Goal: Book appointment/travel/reservation

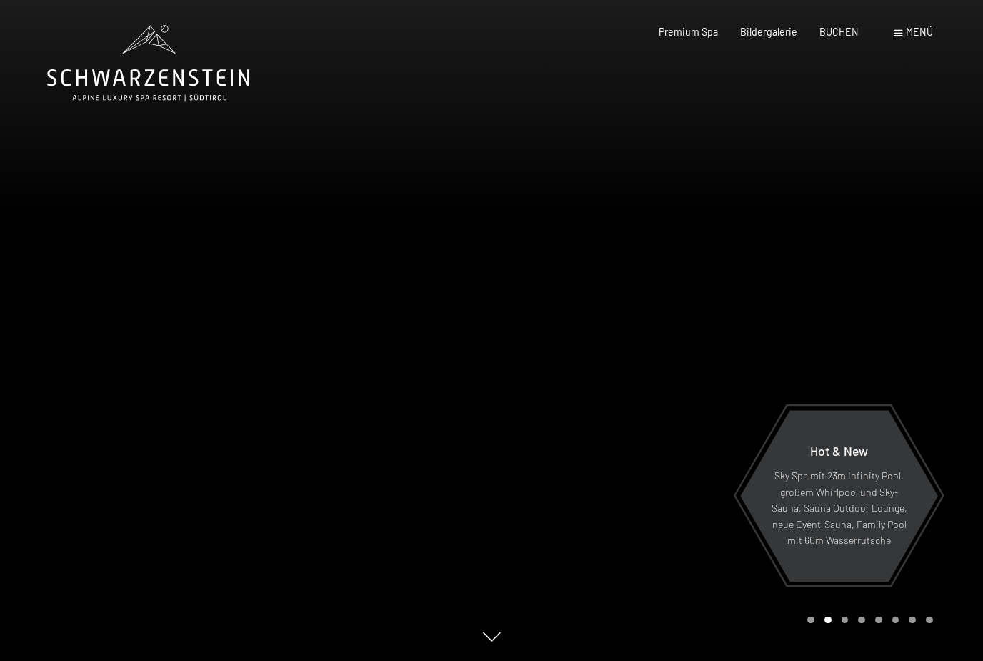
click at [906, 31] on span "Menü" at bounding box center [919, 32] width 27 height 12
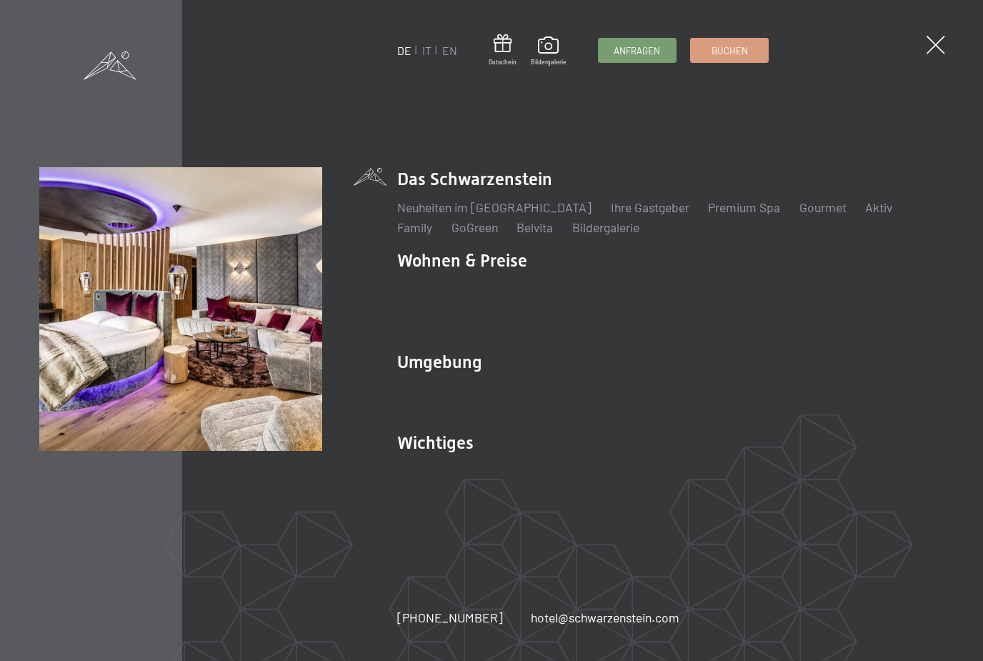
click at [576, 290] on link "Zimmer & Preise" at bounding box center [555, 288] width 89 height 16
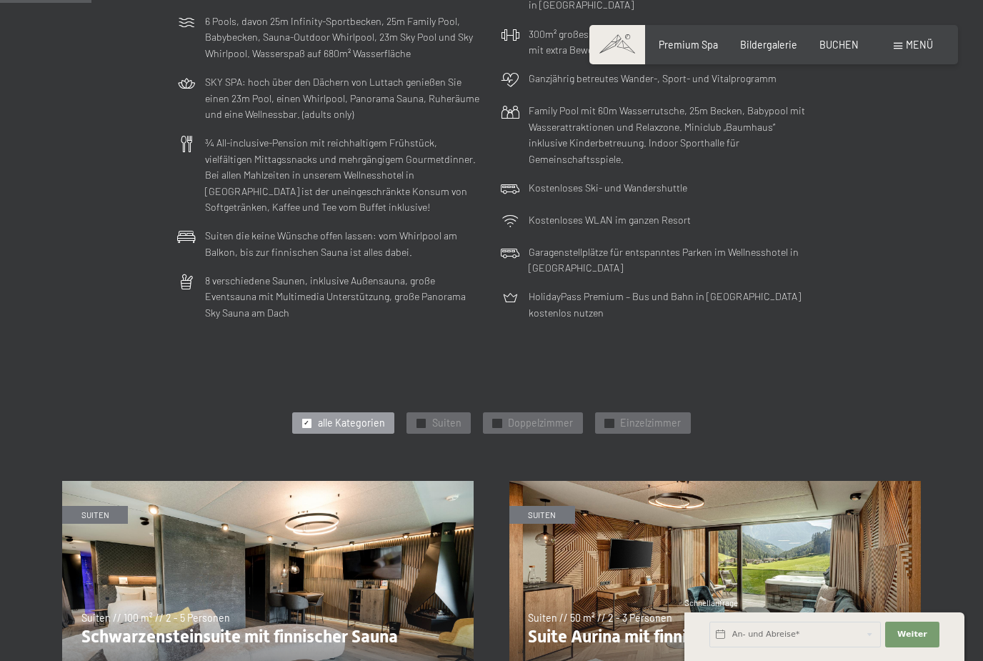
scroll to position [364, 0]
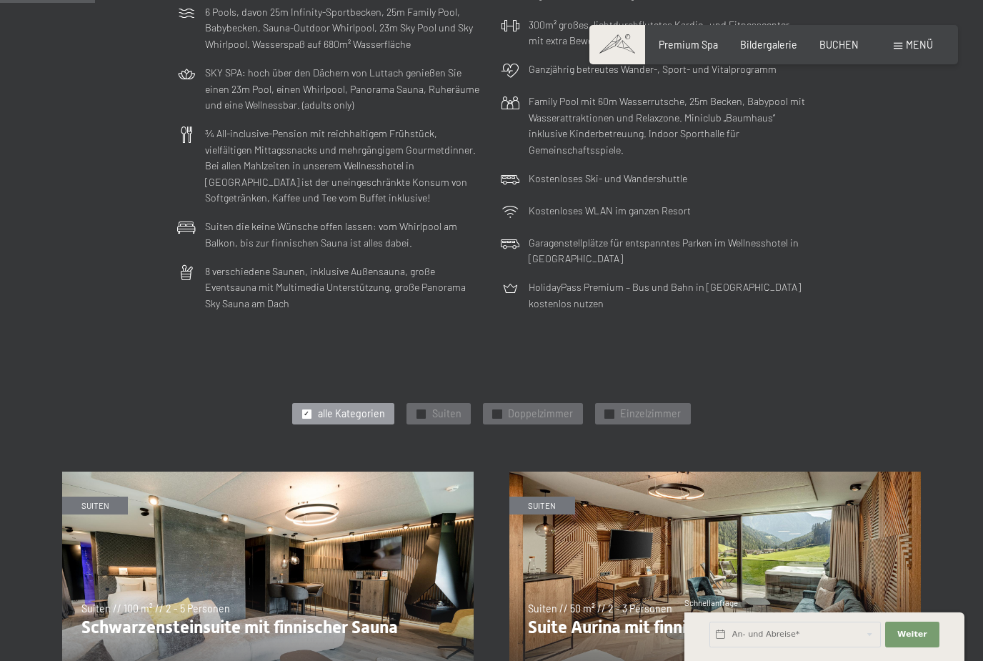
click at [455, 414] on span "Suiten" at bounding box center [446, 414] width 29 height 14
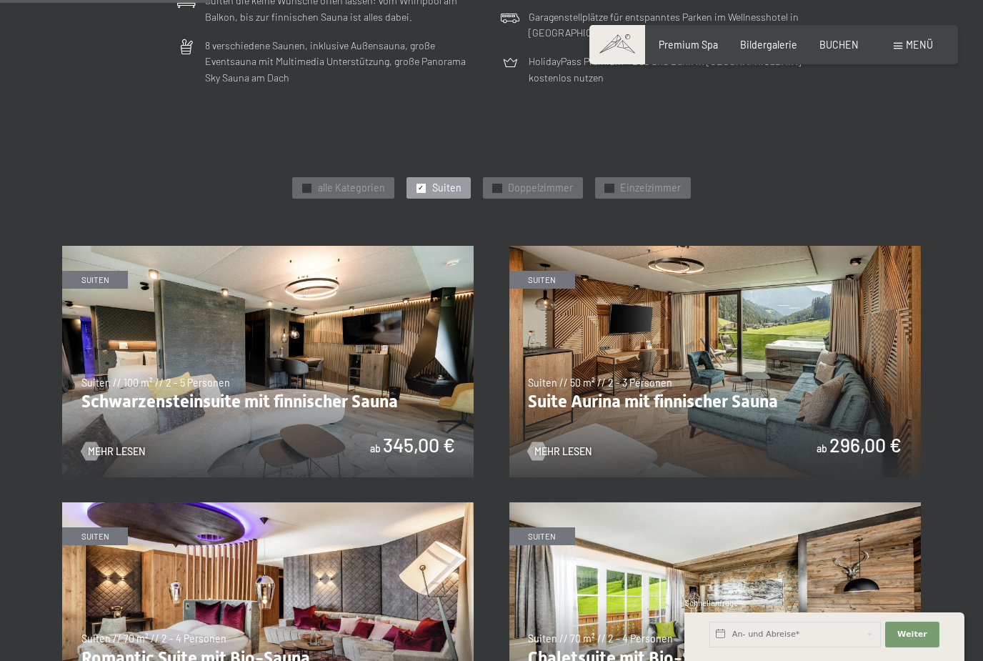
scroll to position [588, 0]
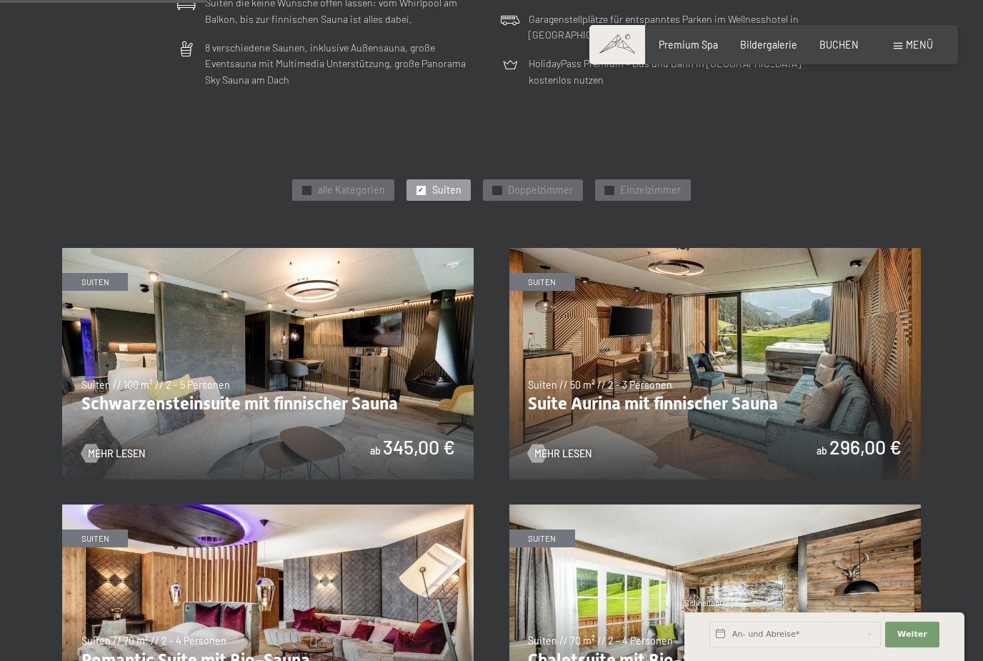
click at [445, 186] on span "Suiten" at bounding box center [446, 190] width 29 height 14
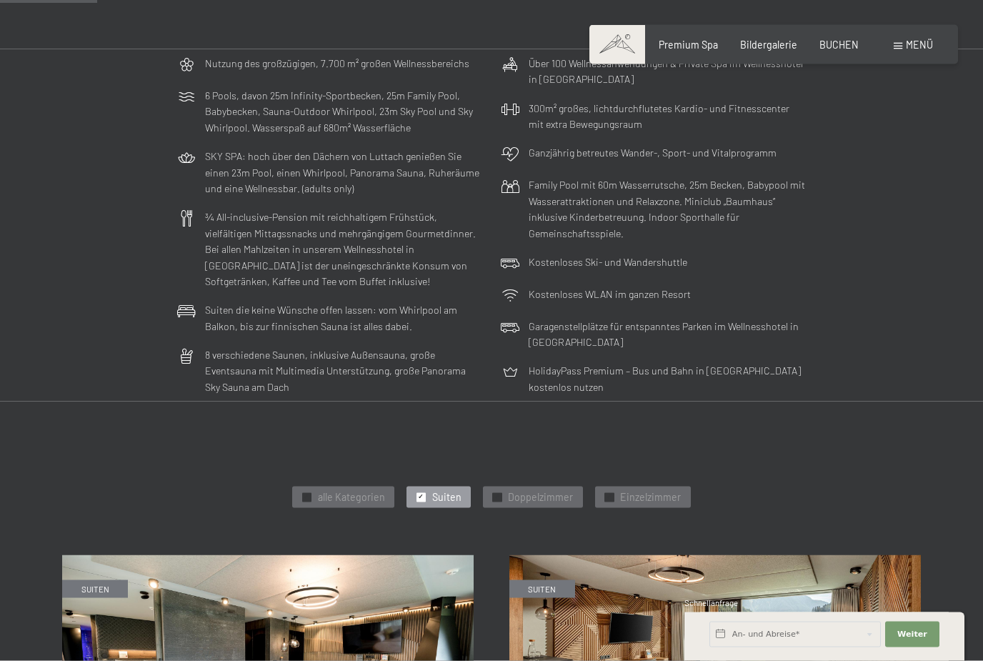
scroll to position [273, 0]
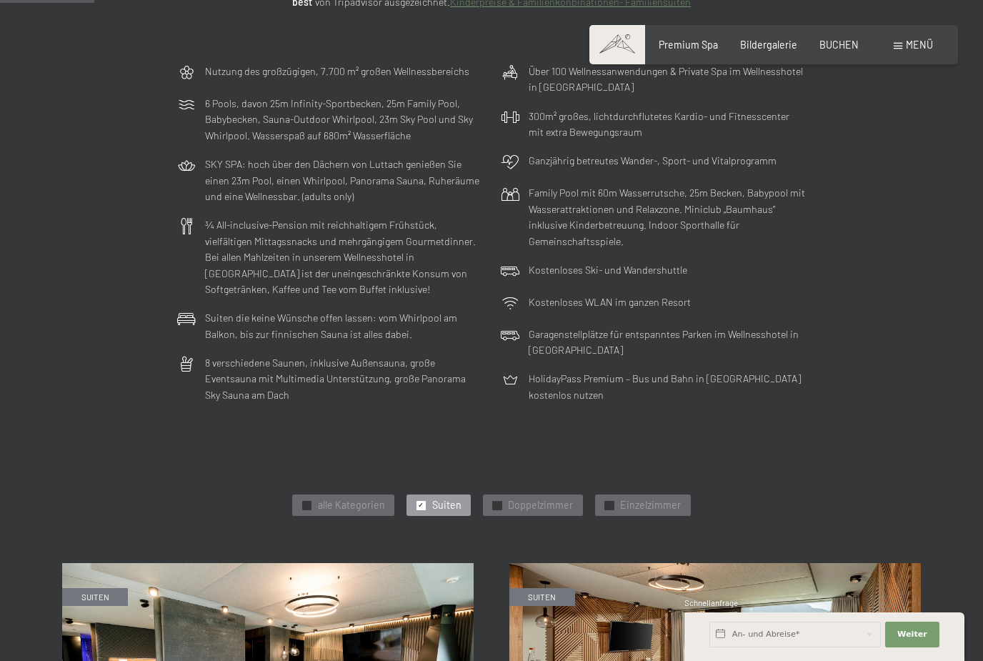
click at [368, 505] on span "alle Kategorien" at bounding box center [351, 505] width 67 height 14
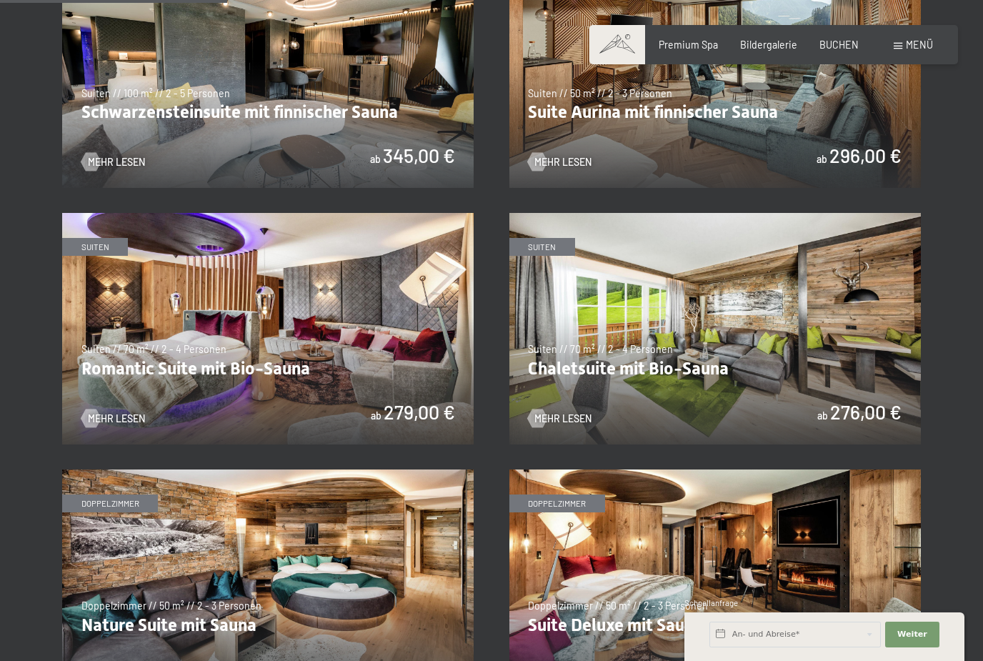
scroll to position [887, 0]
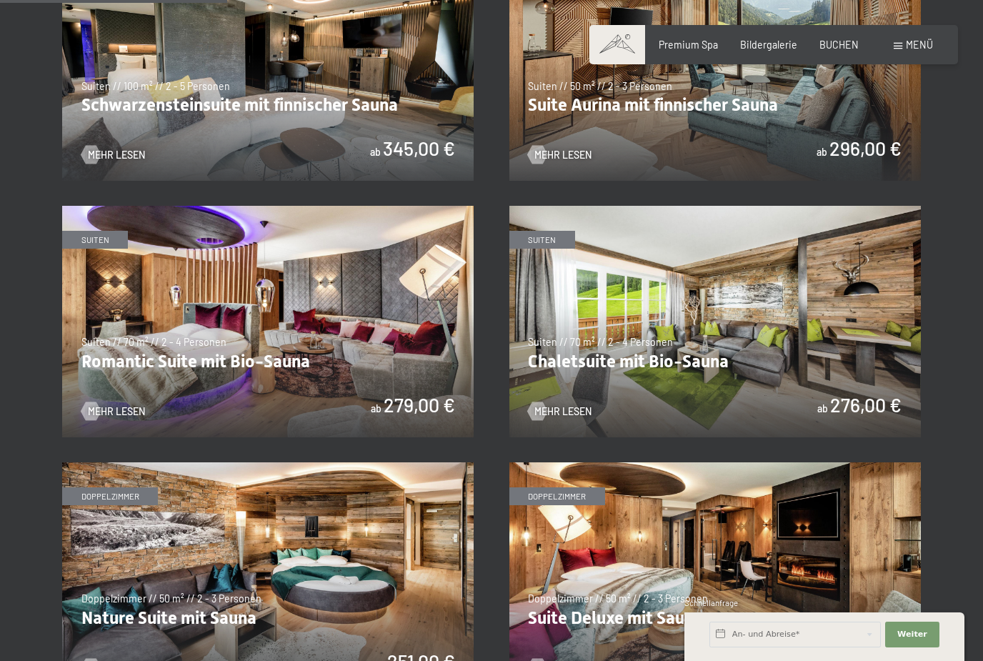
click at [382, 381] on img at bounding box center [268, 321] width 412 height 231
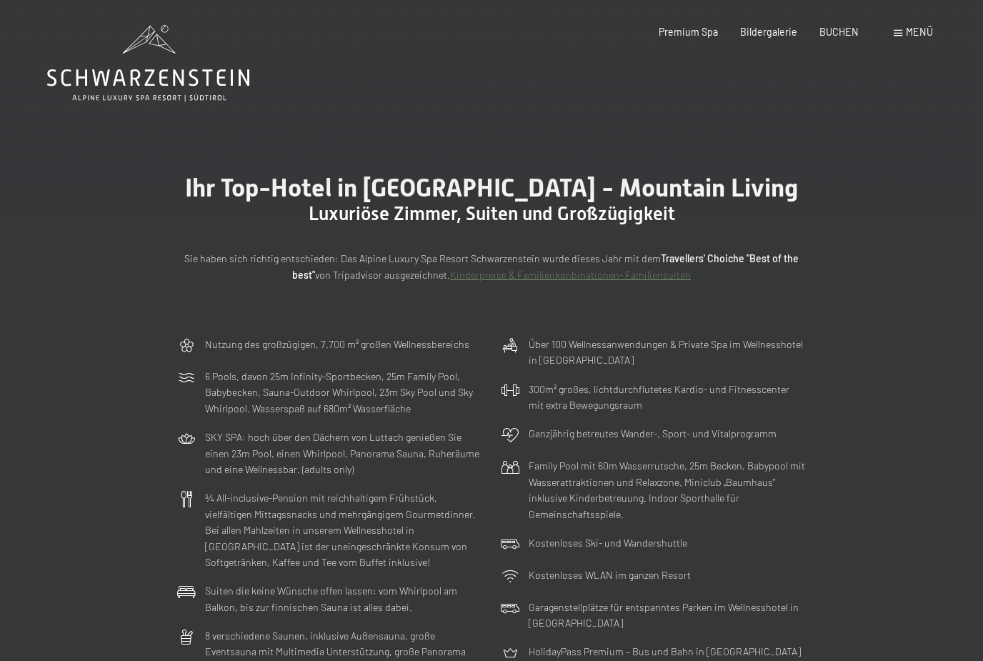
click at [904, 32] on div "Menü" at bounding box center [913, 32] width 39 height 14
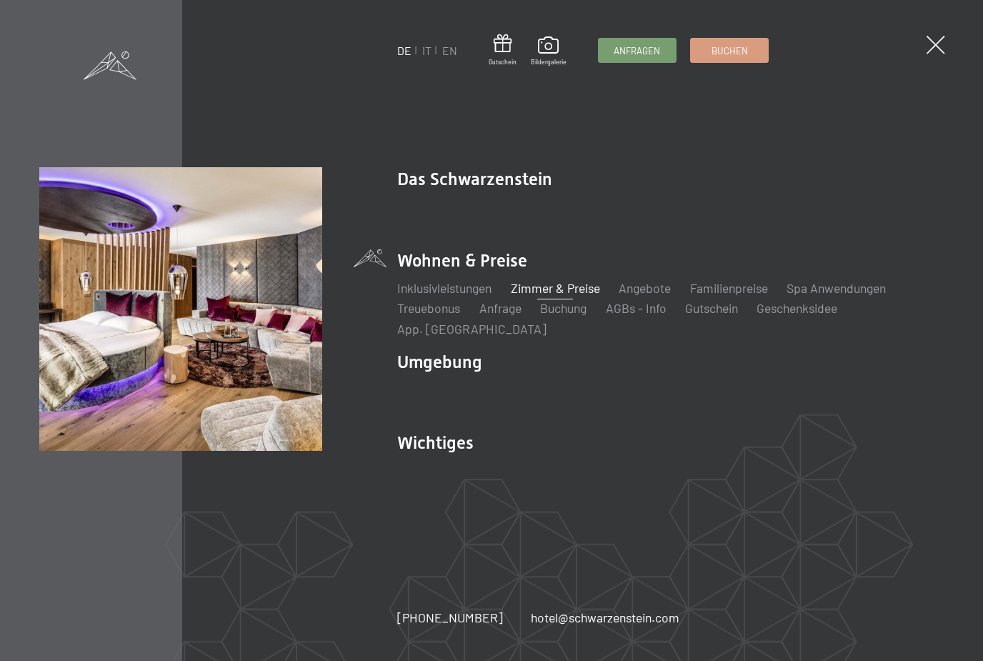
click at [570, 293] on link "Zimmer & Preise" at bounding box center [555, 288] width 89 height 16
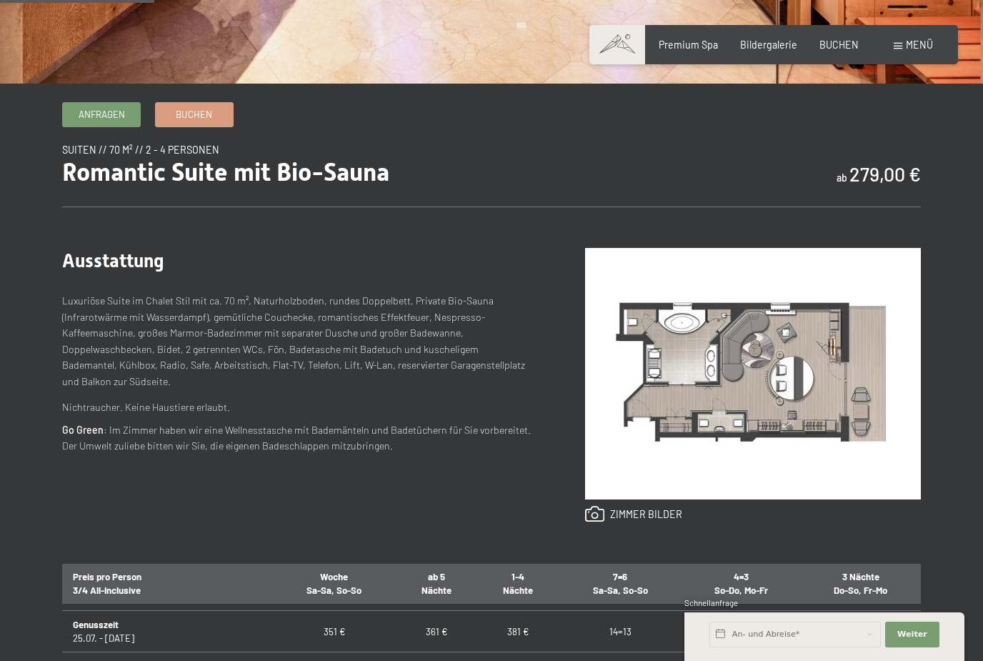
scroll to position [136, 0]
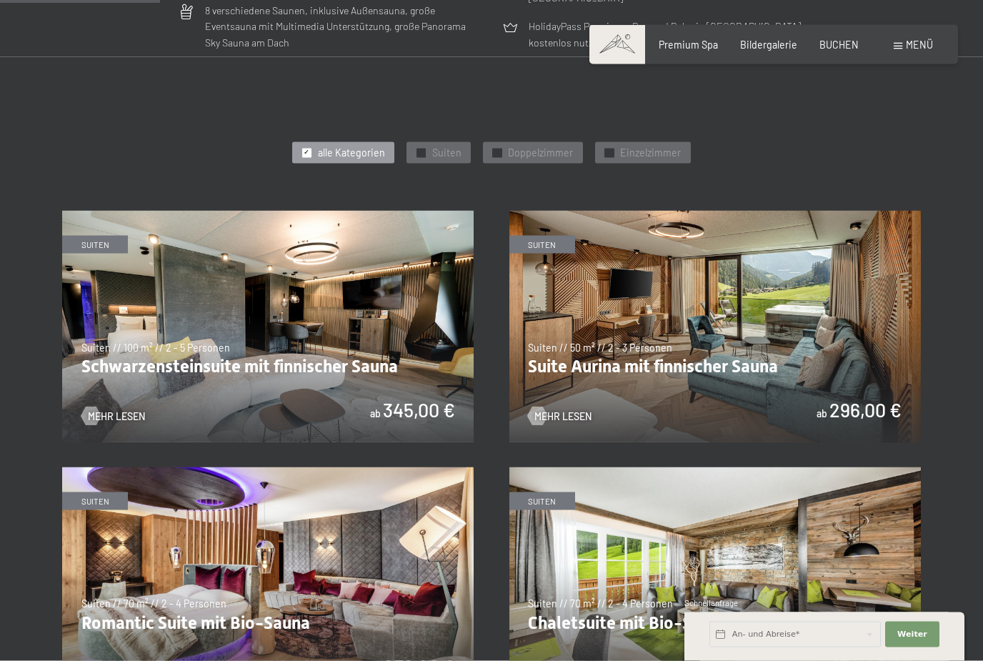
scroll to position [634, 0]
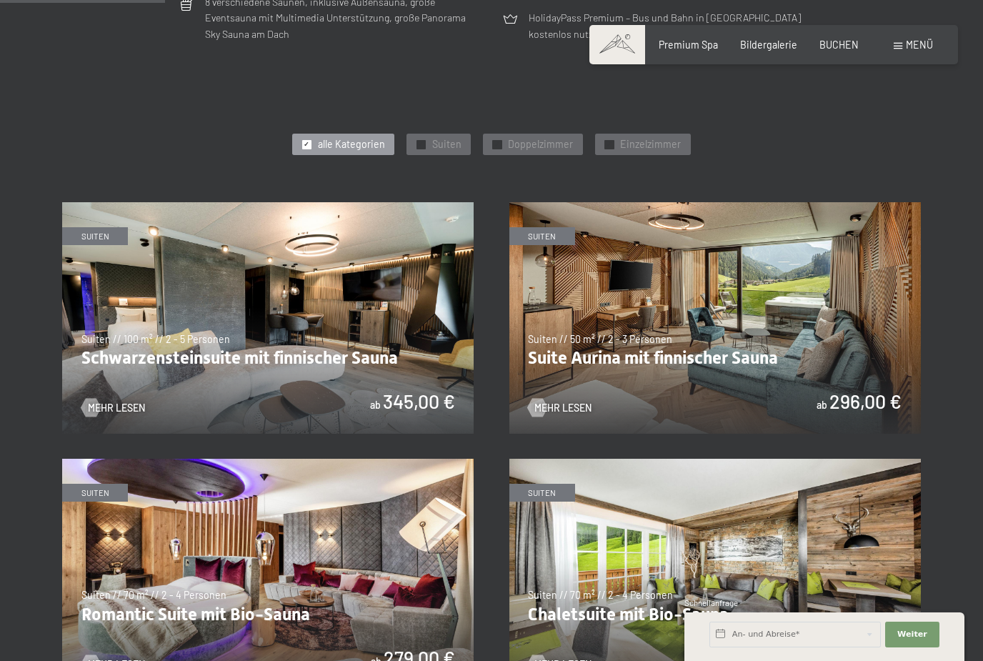
click at [441, 141] on span "Suiten" at bounding box center [446, 144] width 29 height 14
click at [442, 145] on div "✓ Suiten" at bounding box center [439, 144] width 64 height 21
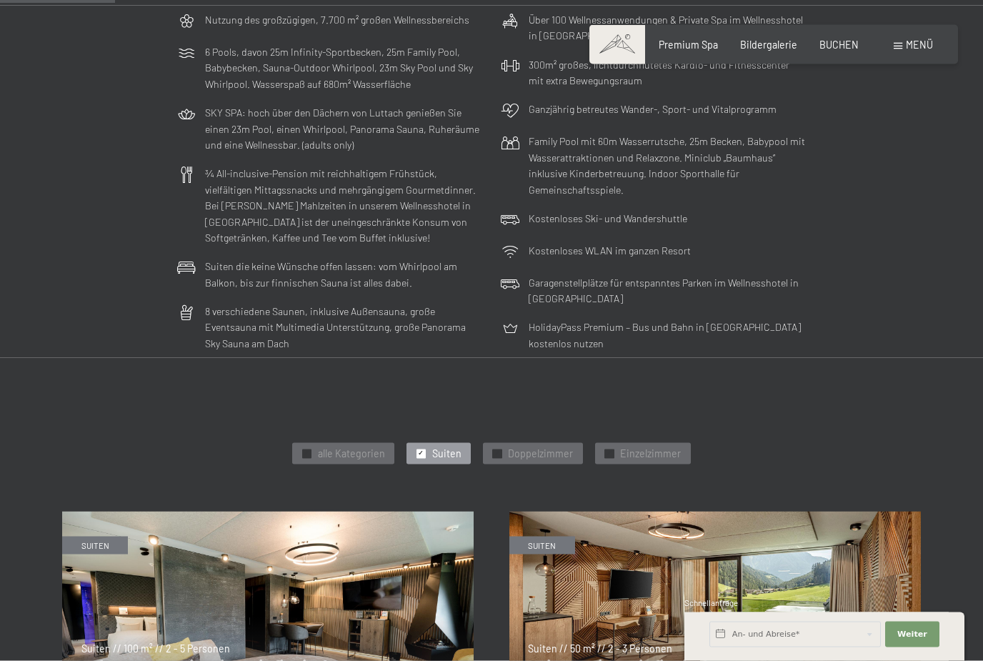
scroll to position [311, 0]
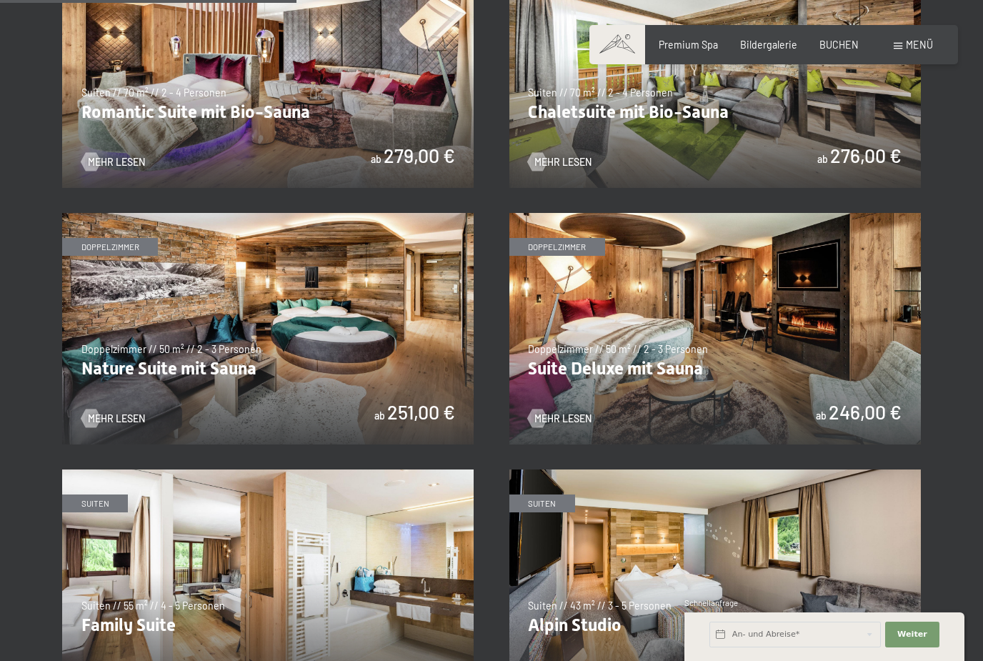
scroll to position [1137, 0]
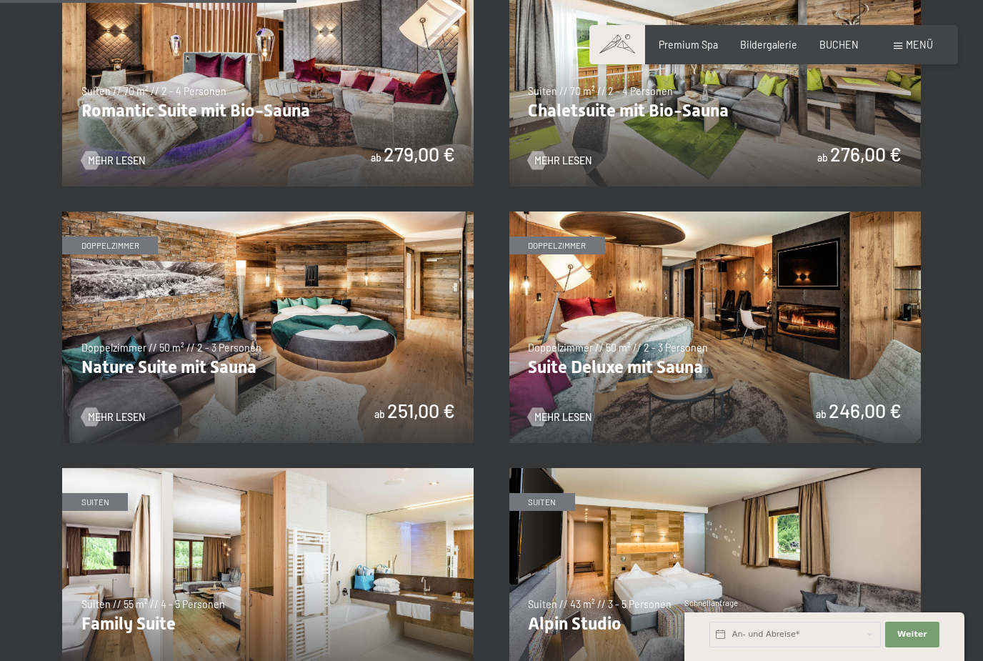
click at [733, 329] on img at bounding box center [715, 326] width 412 height 231
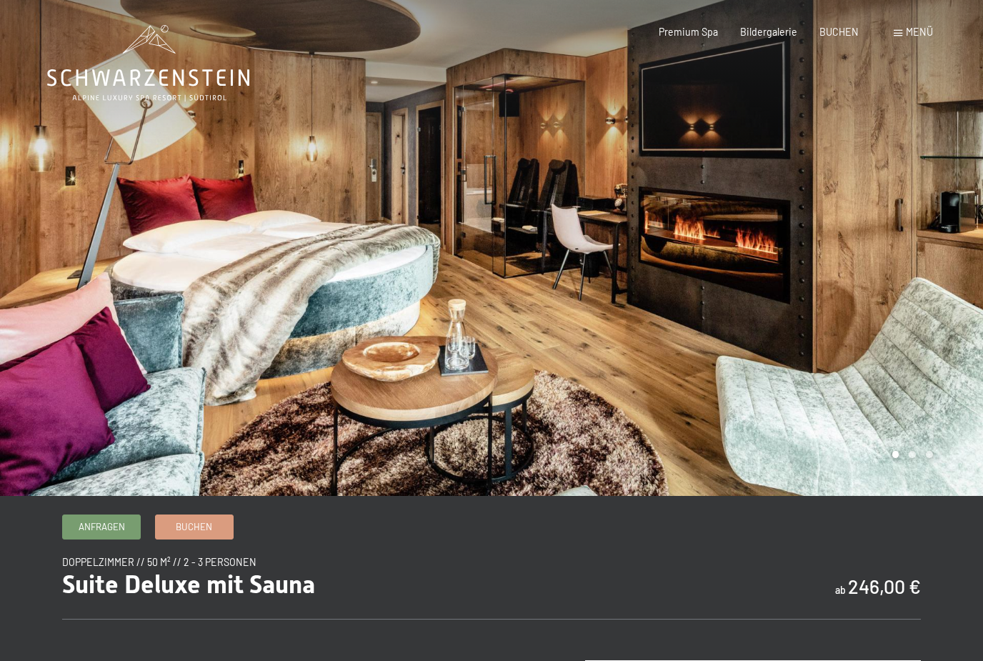
click at [873, 290] on div at bounding box center [738, 248] width 492 height 496
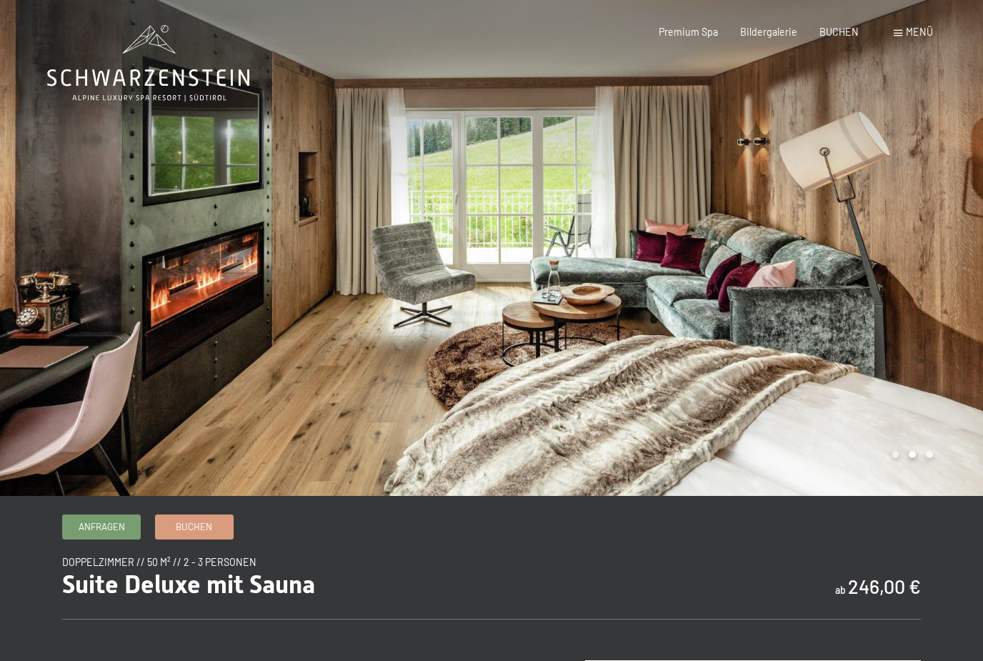
click at [904, 314] on div at bounding box center [738, 248] width 492 height 496
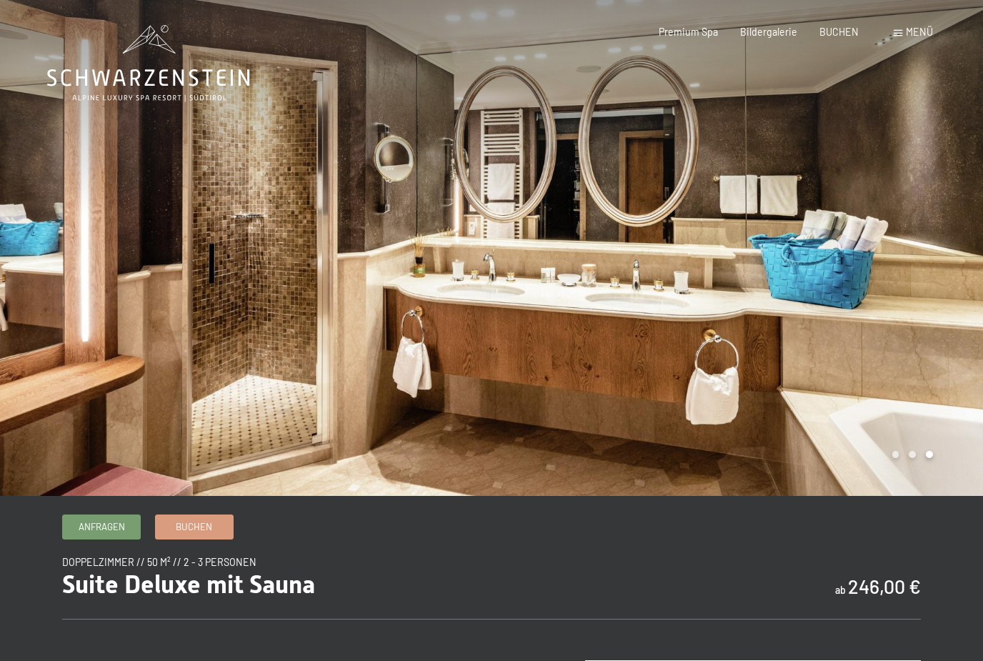
click at [880, 314] on div at bounding box center [738, 248] width 492 height 496
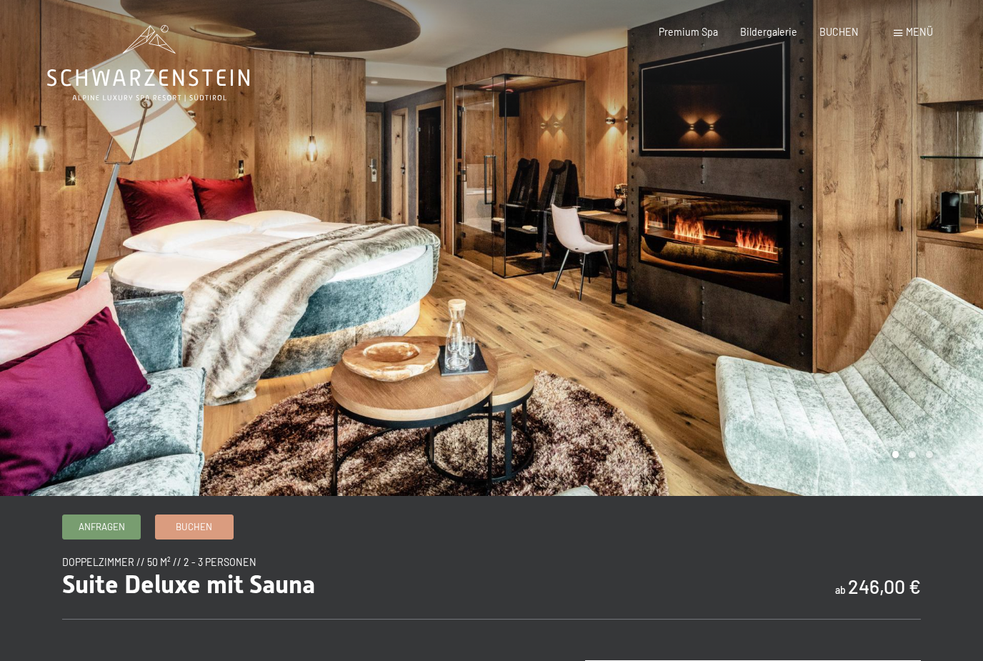
click at [894, 308] on div at bounding box center [738, 248] width 492 height 496
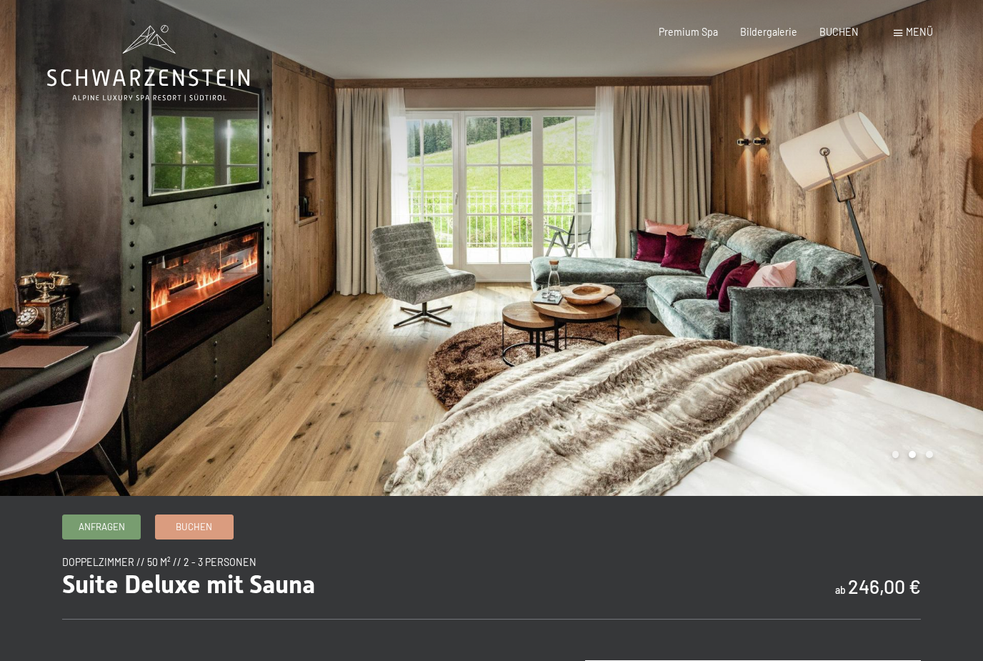
click at [767, 36] on div "Bildergalerie" at bounding box center [768, 32] width 57 height 14
click at [774, 34] on span "Bildergalerie" at bounding box center [768, 32] width 57 height 12
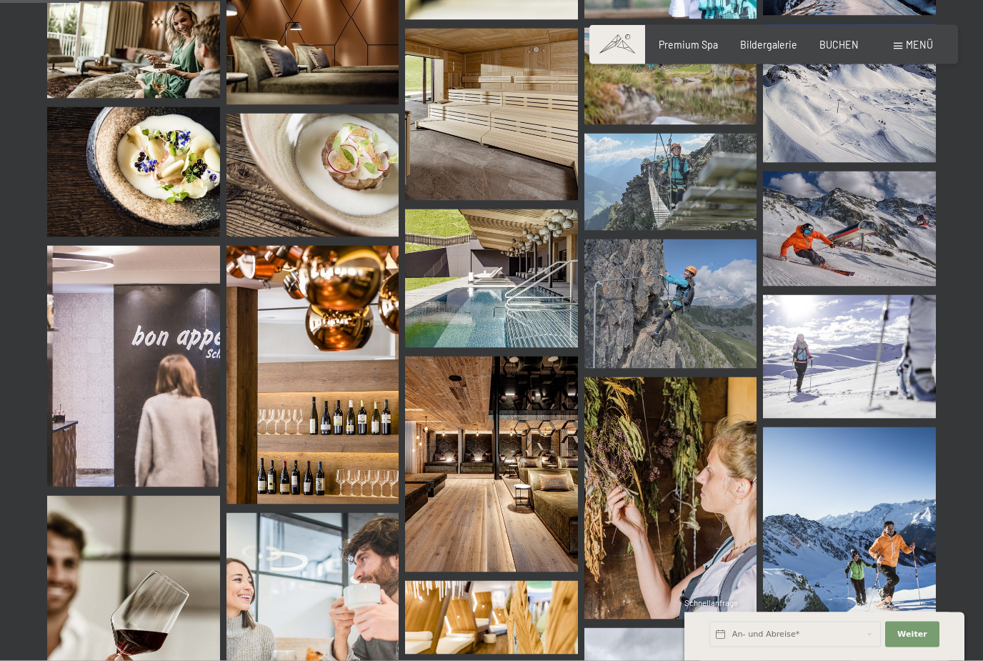
scroll to position [1104, 0]
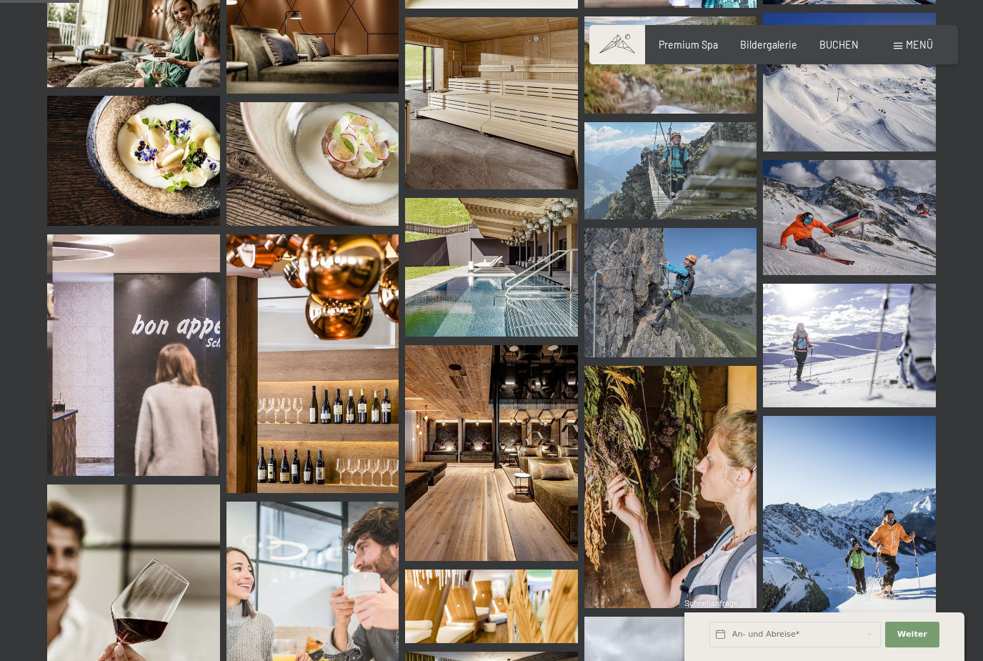
click at [677, 290] on img at bounding box center [670, 292] width 173 height 129
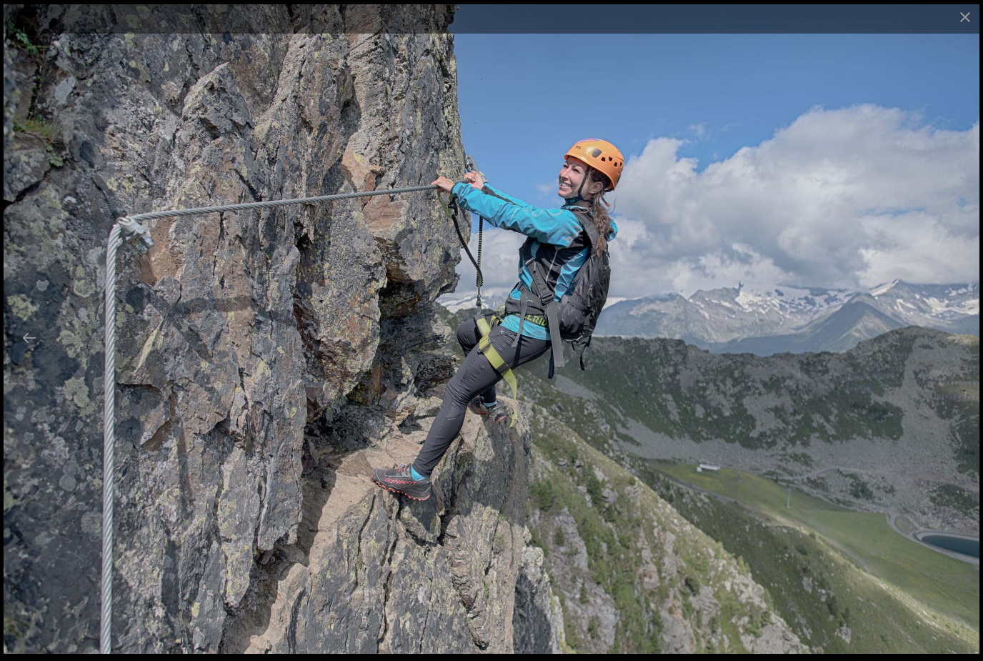
click at [965, 21] on button "Close gallery" at bounding box center [965, 17] width 36 height 34
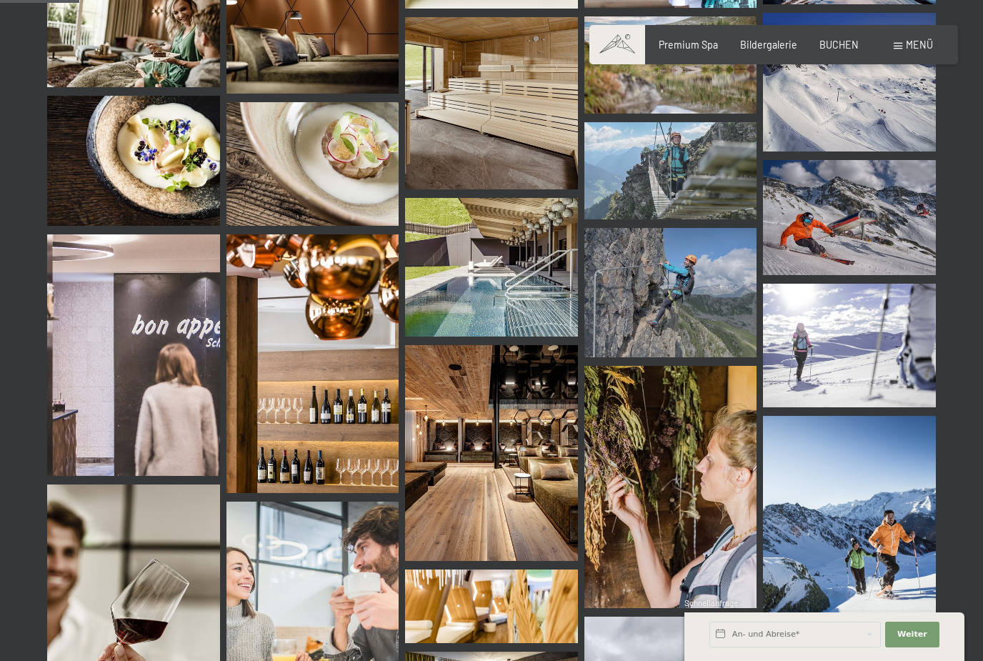
click at [687, 160] on img at bounding box center [670, 170] width 173 height 97
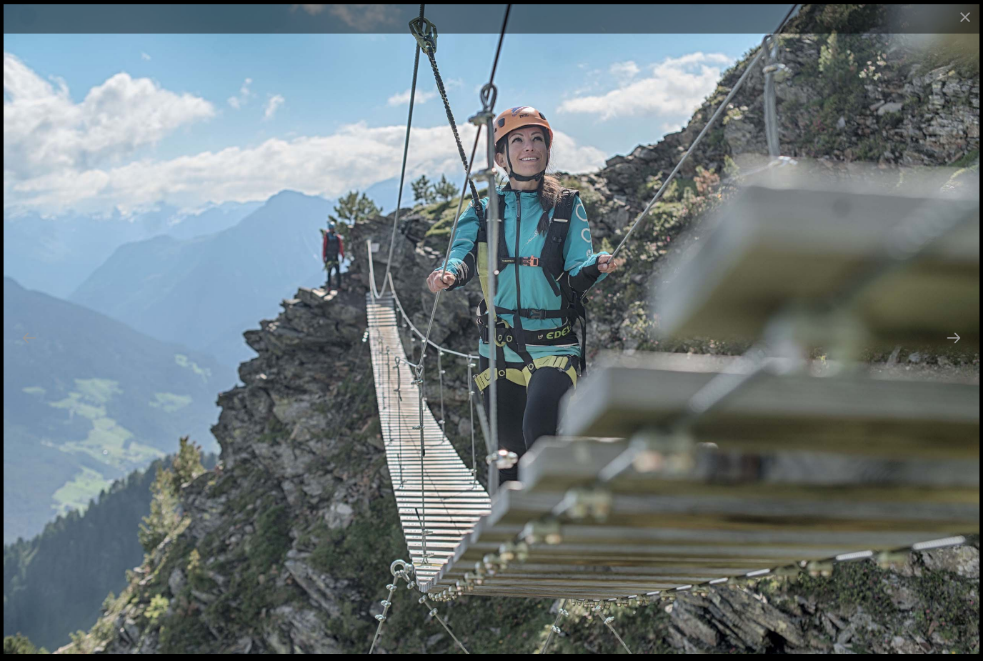
click at [968, 17] on button "Close gallery" at bounding box center [965, 17] width 36 height 34
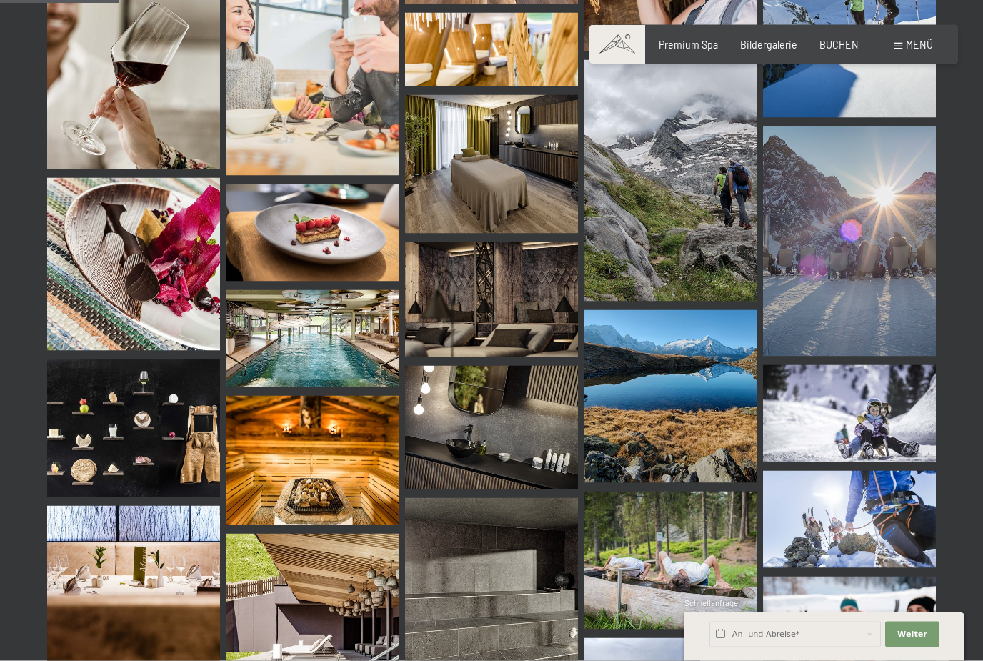
scroll to position [1662, 0]
click at [670, 204] on img at bounding box center [670, 179] width 173 height 241
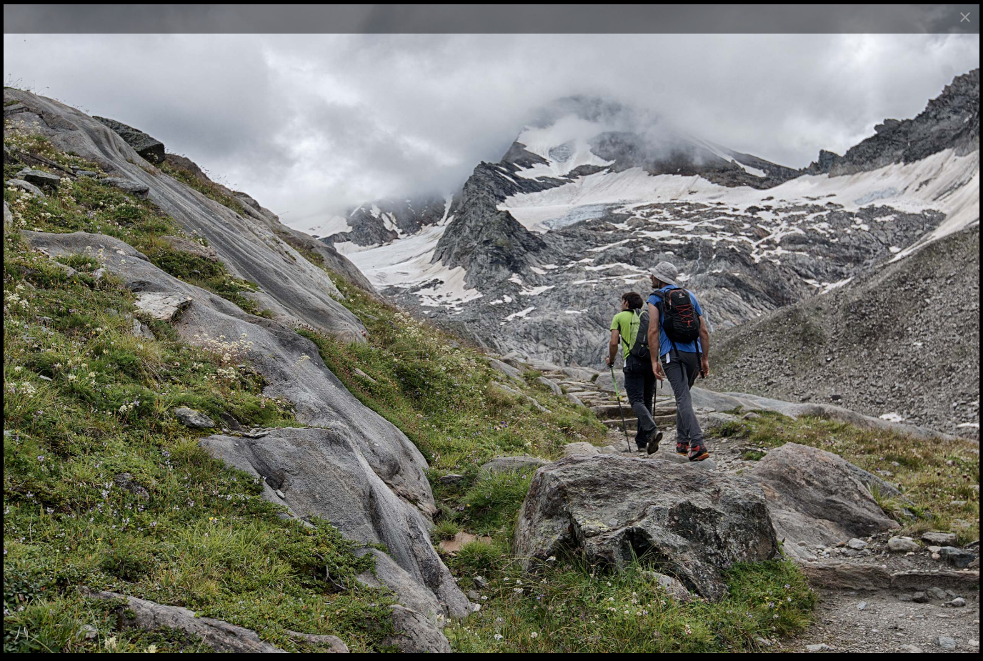
click at [965, 24] on button "Close gallery" at bounding box center [965, 17] width 36 height 34
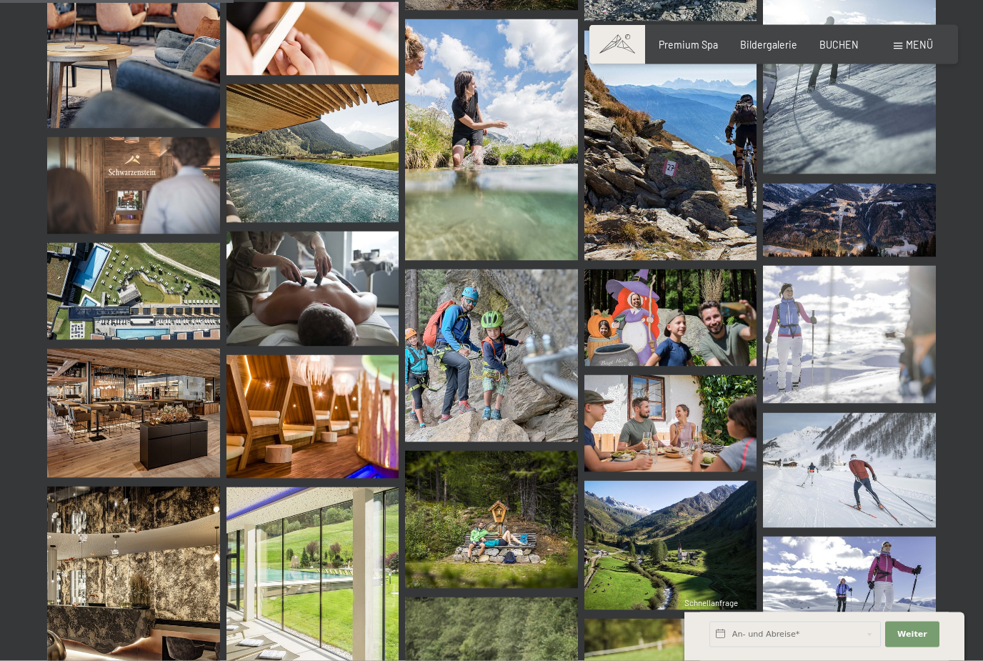
scroll to position [3246, 0]
click at [518, 361] on img at bounding box center [491, 355] width 173 height 173
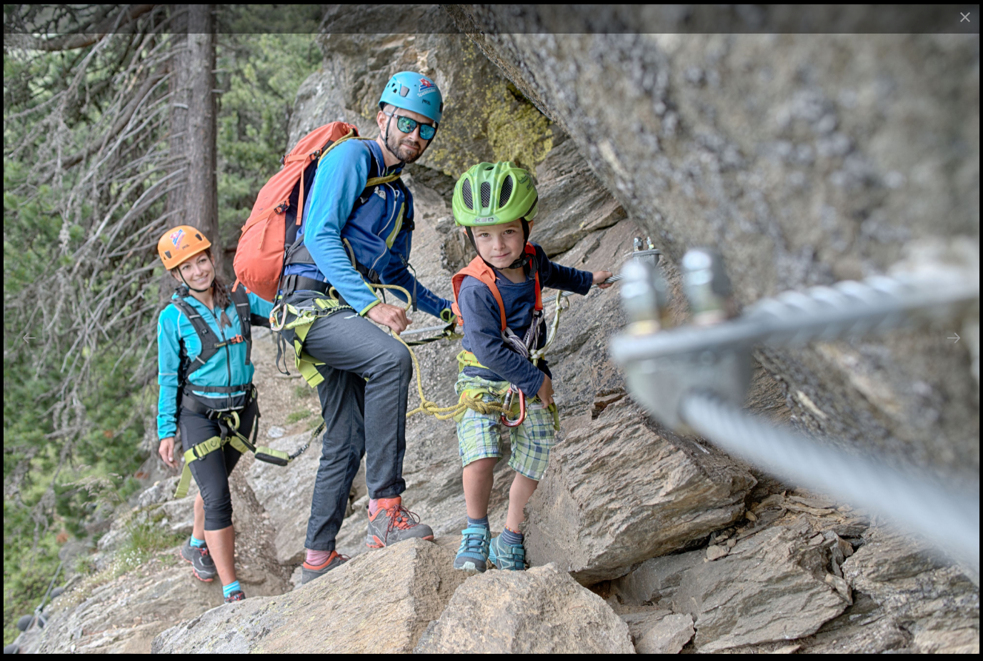
click at [960, 23] on button "Close gallery" at bounding box center [965, 17] width 36 height 34
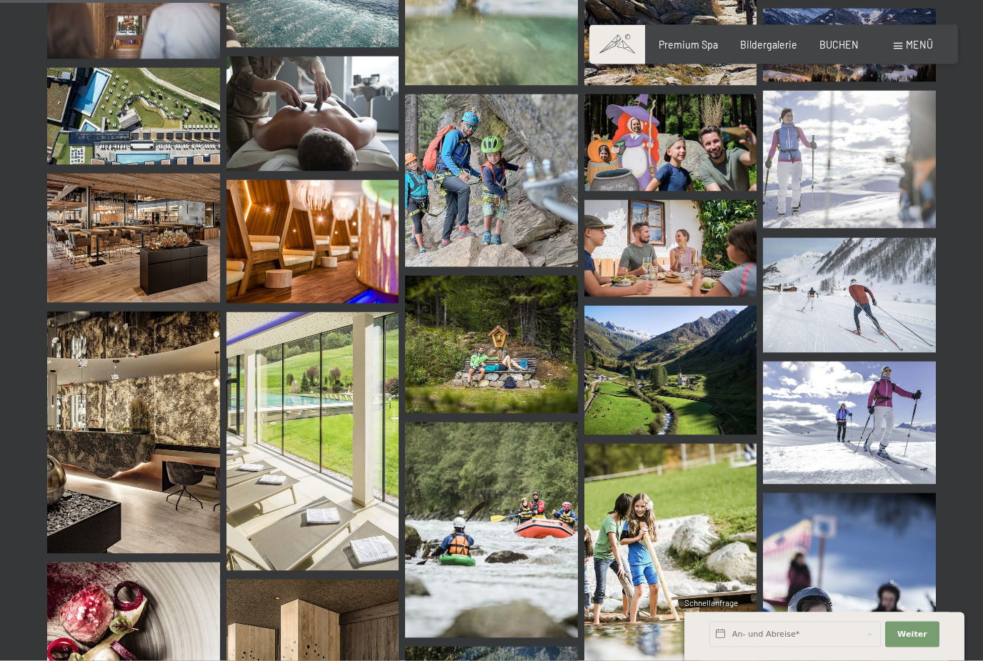
scroll to position [3415, 0]
